Goal: Find specific page/section: Find specific page/section

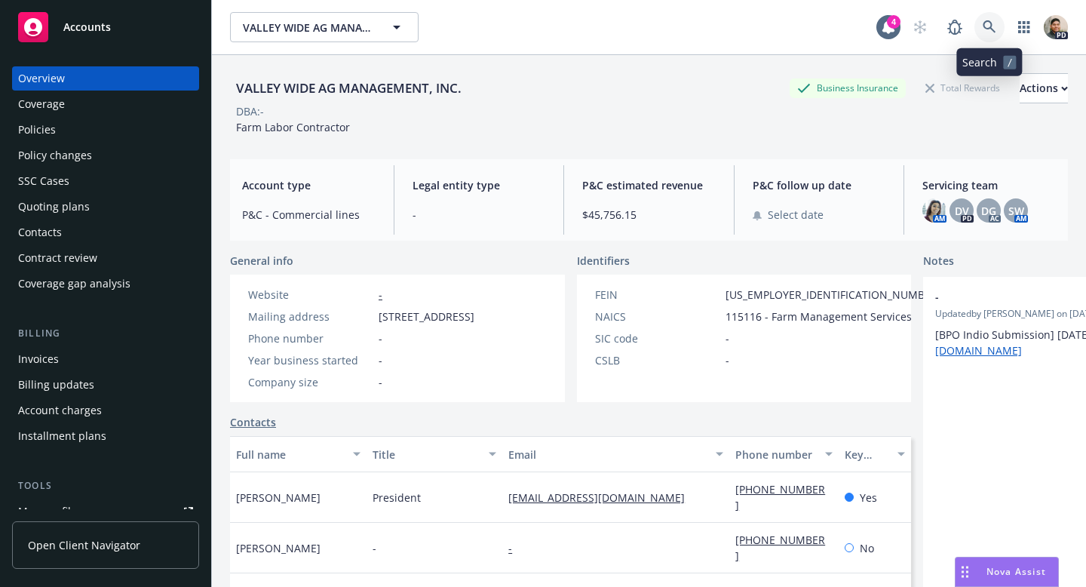
click at [983, 35] on link at bounding box center [989, 27] width 30 height 30
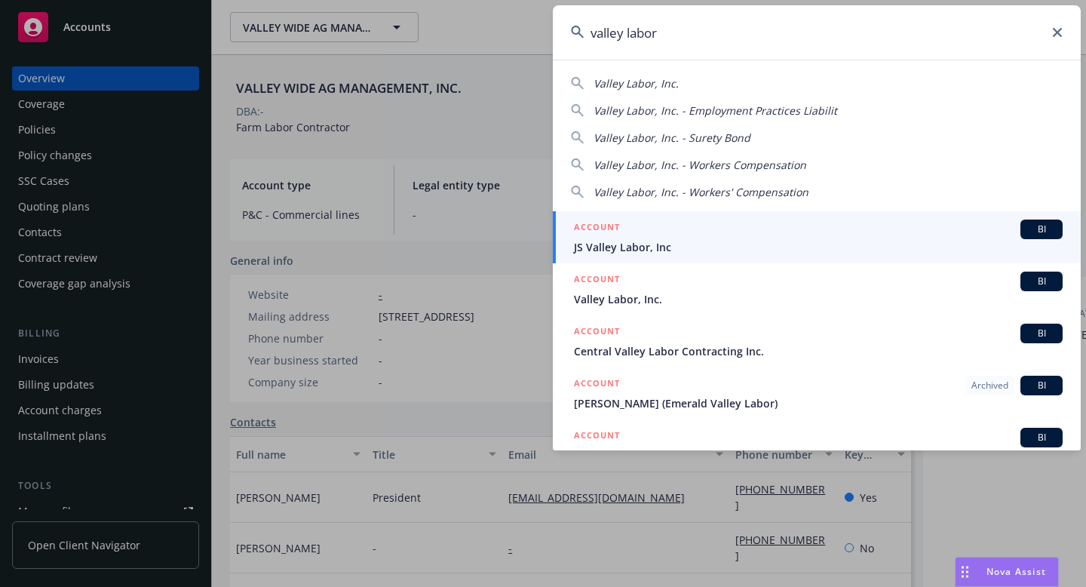
click at [642, 69] on div "Valley Labor, Inc. Valley Labor, Inc. - Employment Practices Liabilit Valley La…" at bounding box center [817, 134] width 528 height 130
click at [640, 83] on span "Valley Labor, Inc." at bounding box center [635, 83] width 85 height 14
type input "Valley Labor, Inc."
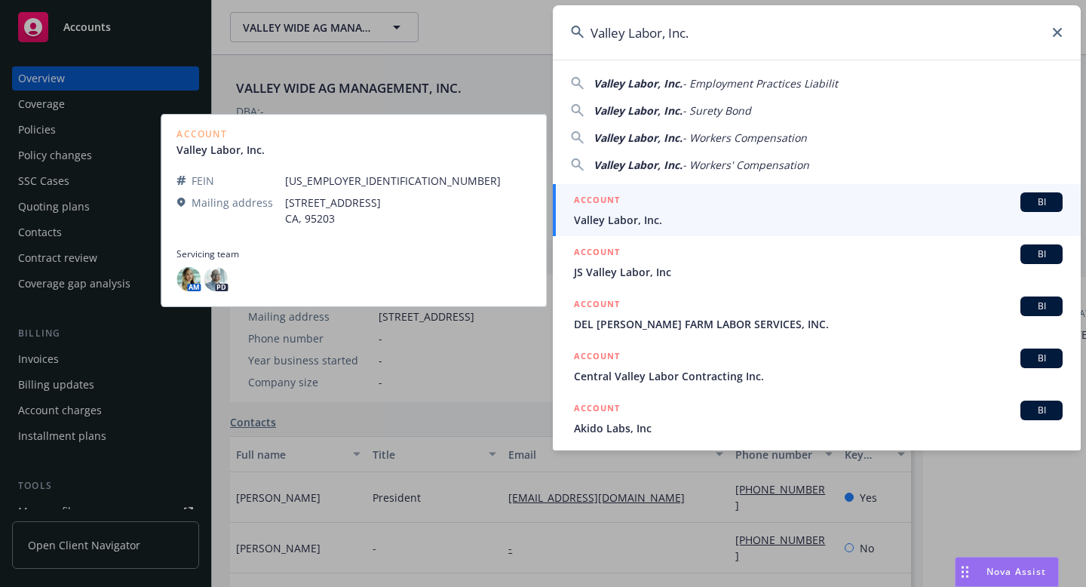
click at [675, 216] on span "Valley Labor, Inc." at bounding box center [818, 220] width 489 height 16
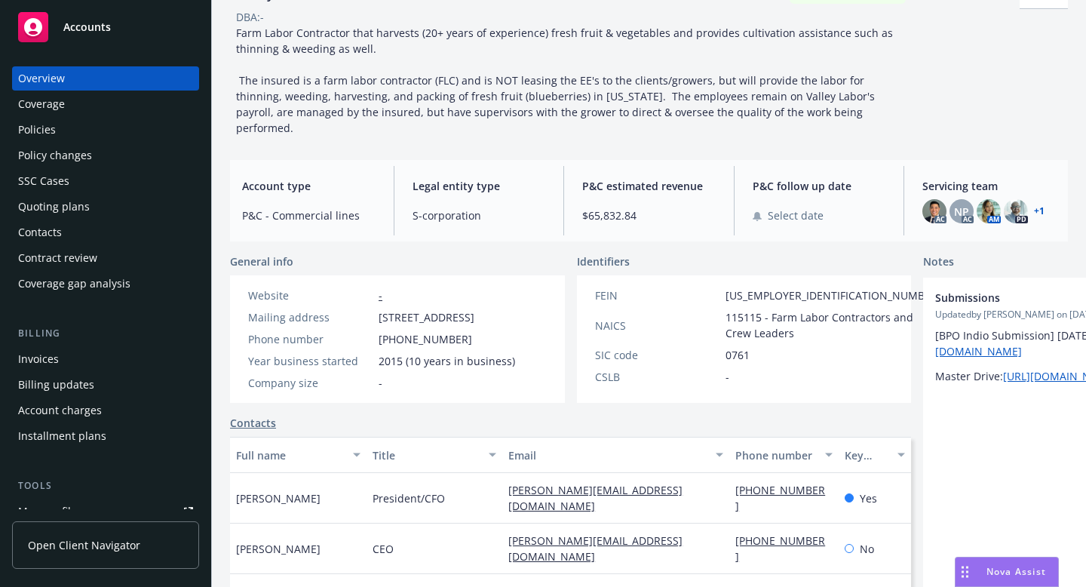
scroll to position [103, 0]
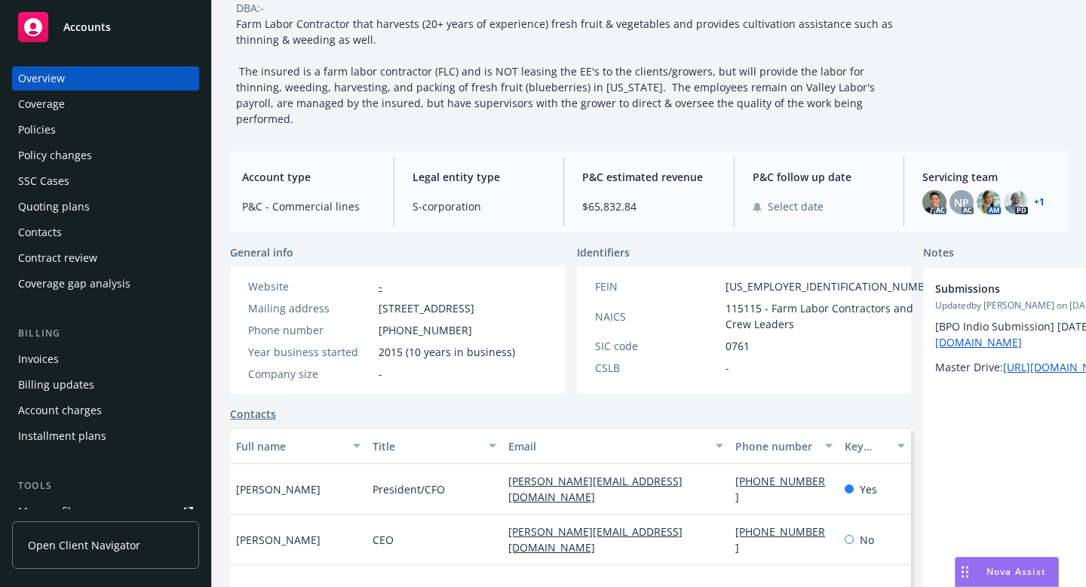
click at [945, 73] on div "Valley Labor, Inc. Business Insurance Total Rewards Actions DBA: - Farm Labor C…" at bounding box center [649, 48] width 838 height 157
